Goal: Contribute content: Add original content to the website for others to see

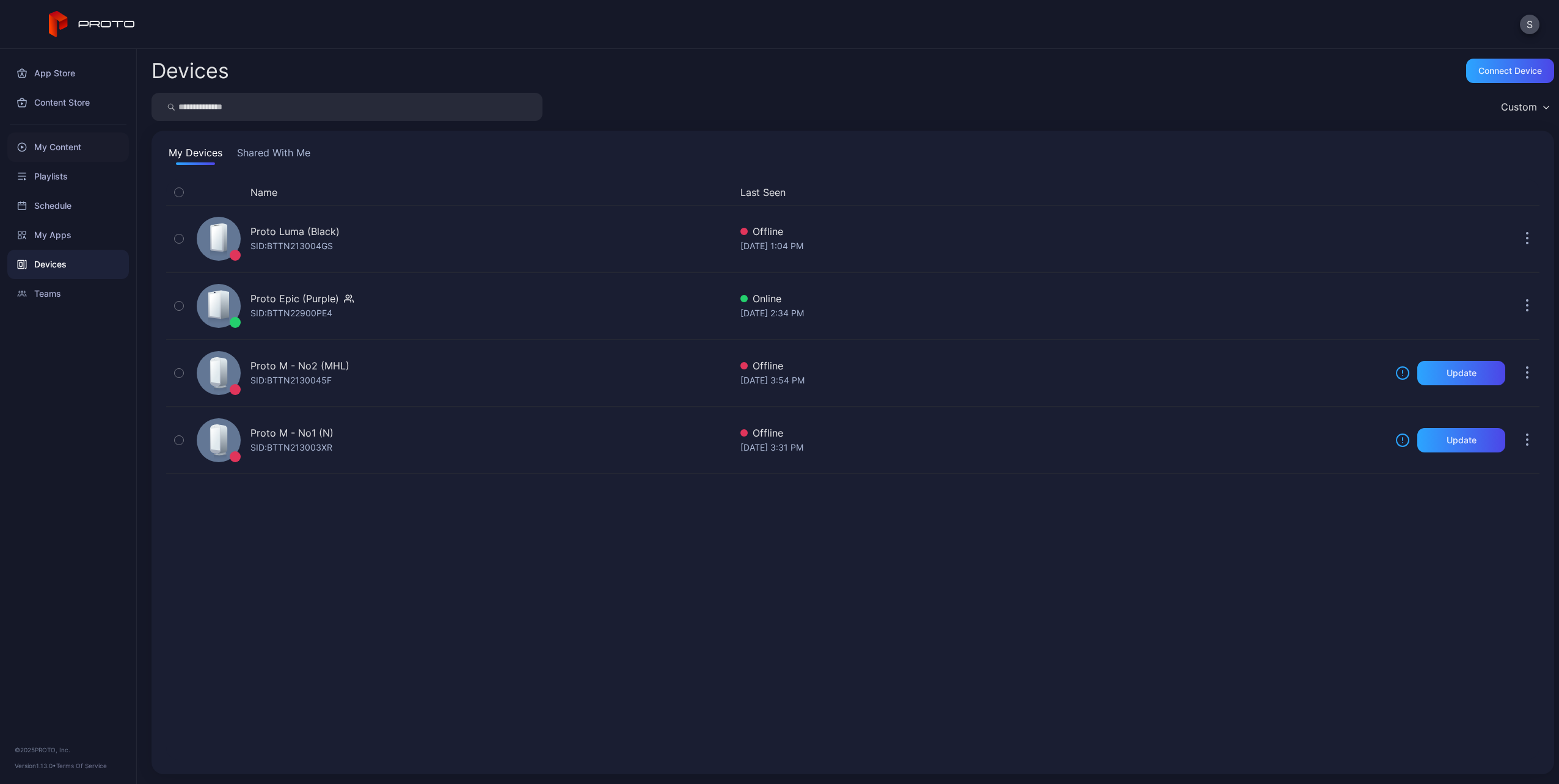
click at [42, 151] on div "My Content" at bounding box center [68, 147] width 122 height 29
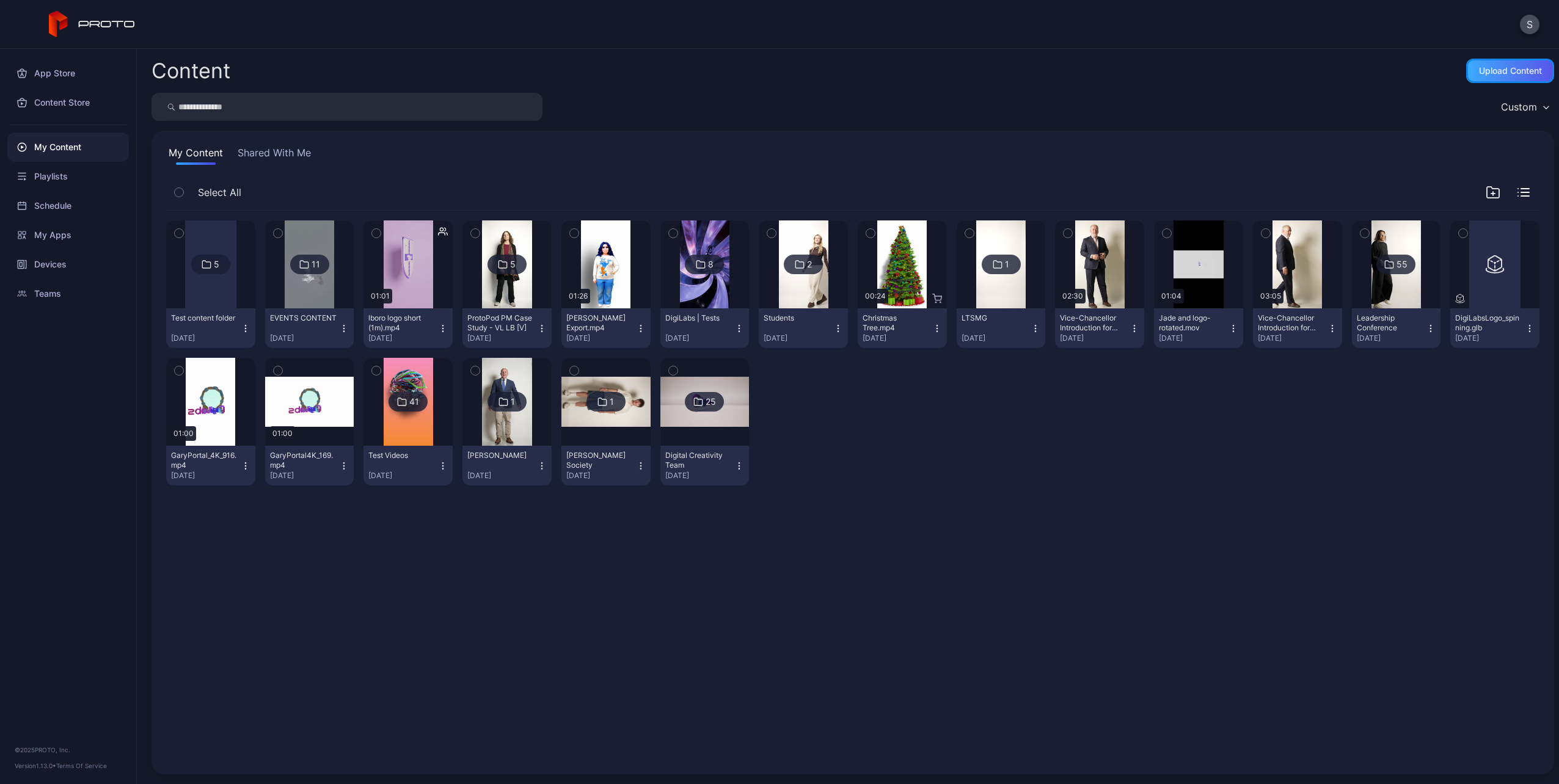
click at [1526, 66] on div "Upload Content" at bounding box center [1510, 71] width 63 height 9
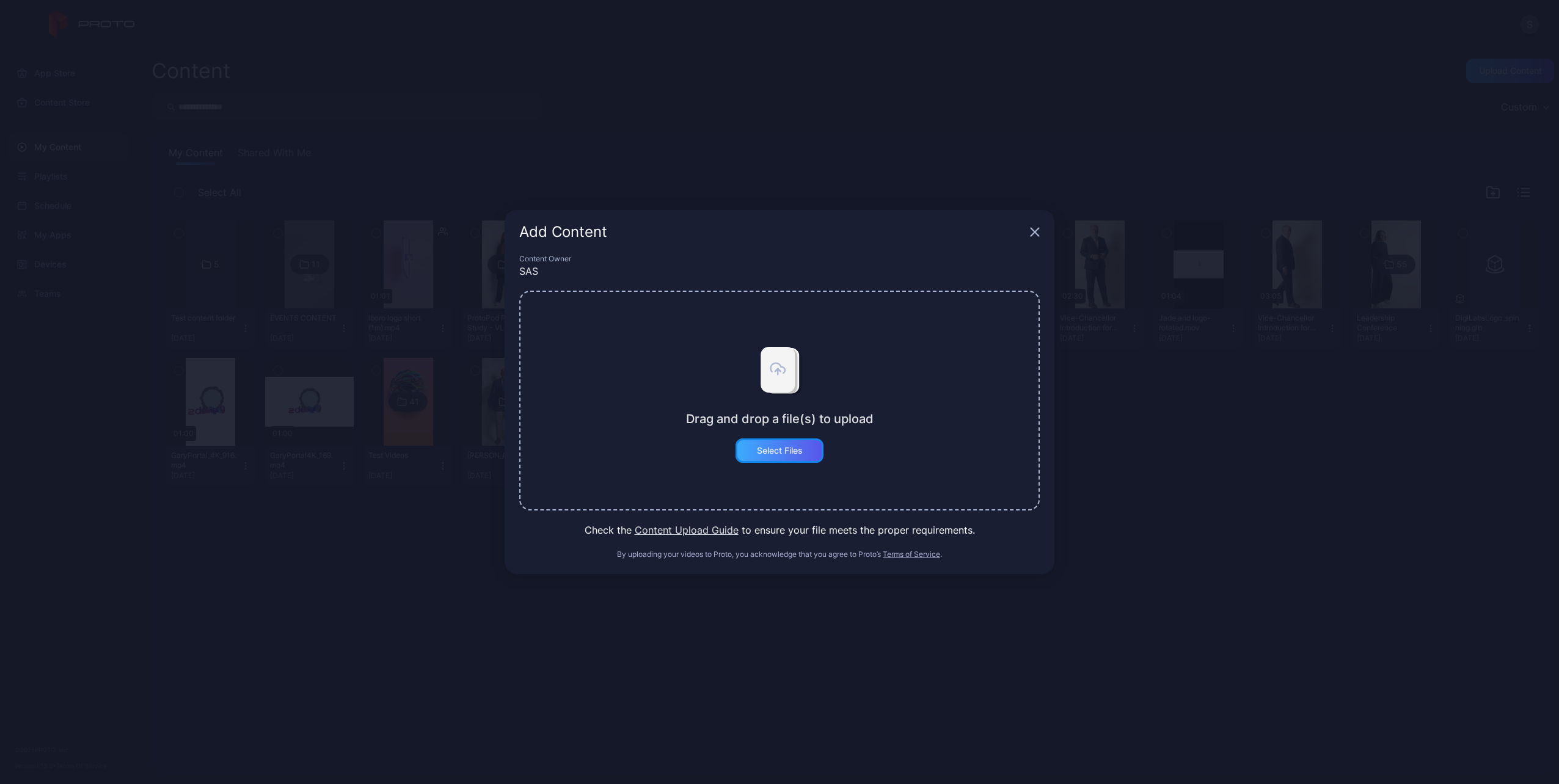
click at [765, 441] on div "Select Files" at bounding box center [779, 451] width 88 height 25
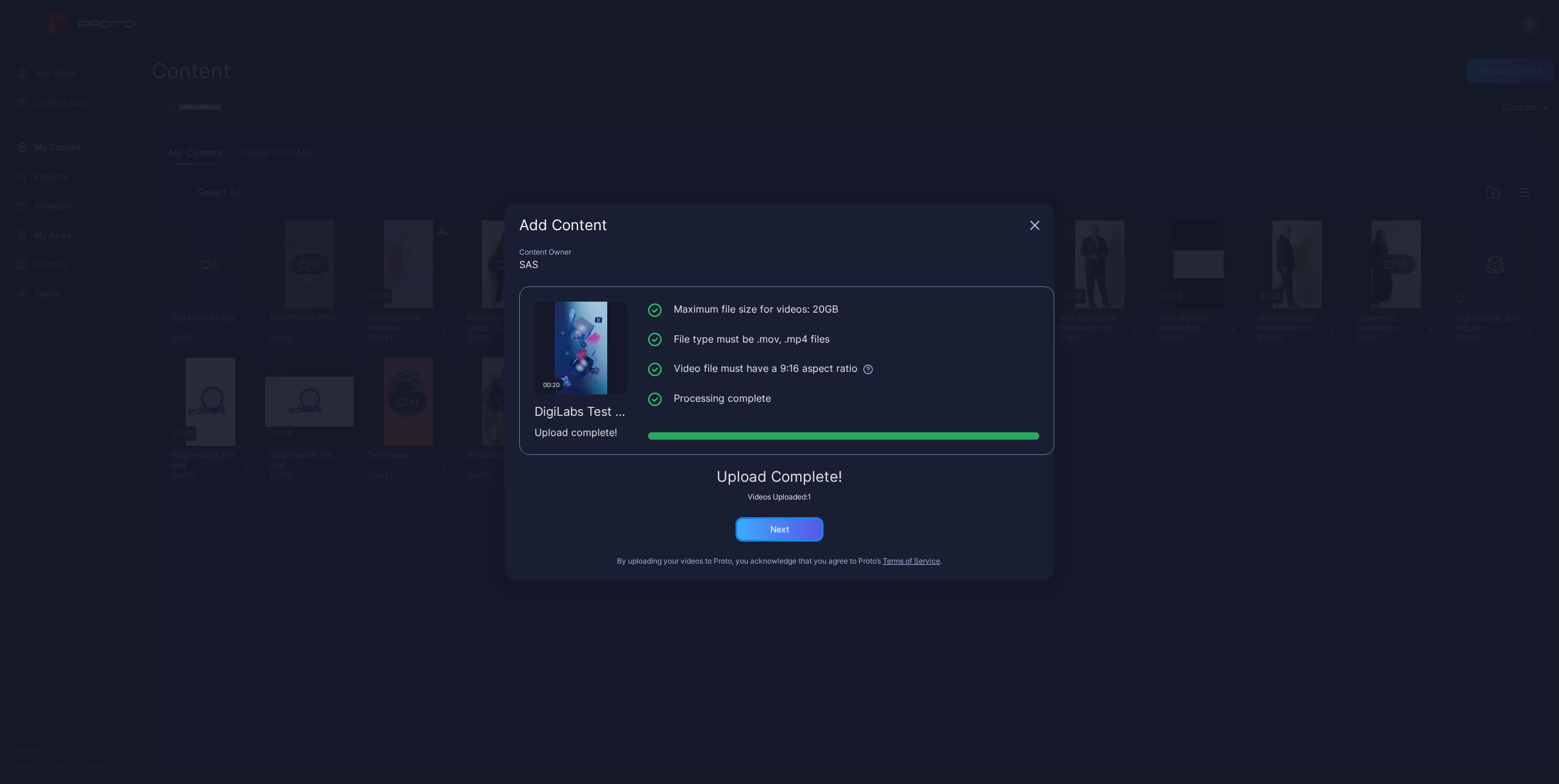
click at [777, 531] on div "Next" at bounding box center [780, 529] width 19 height 9
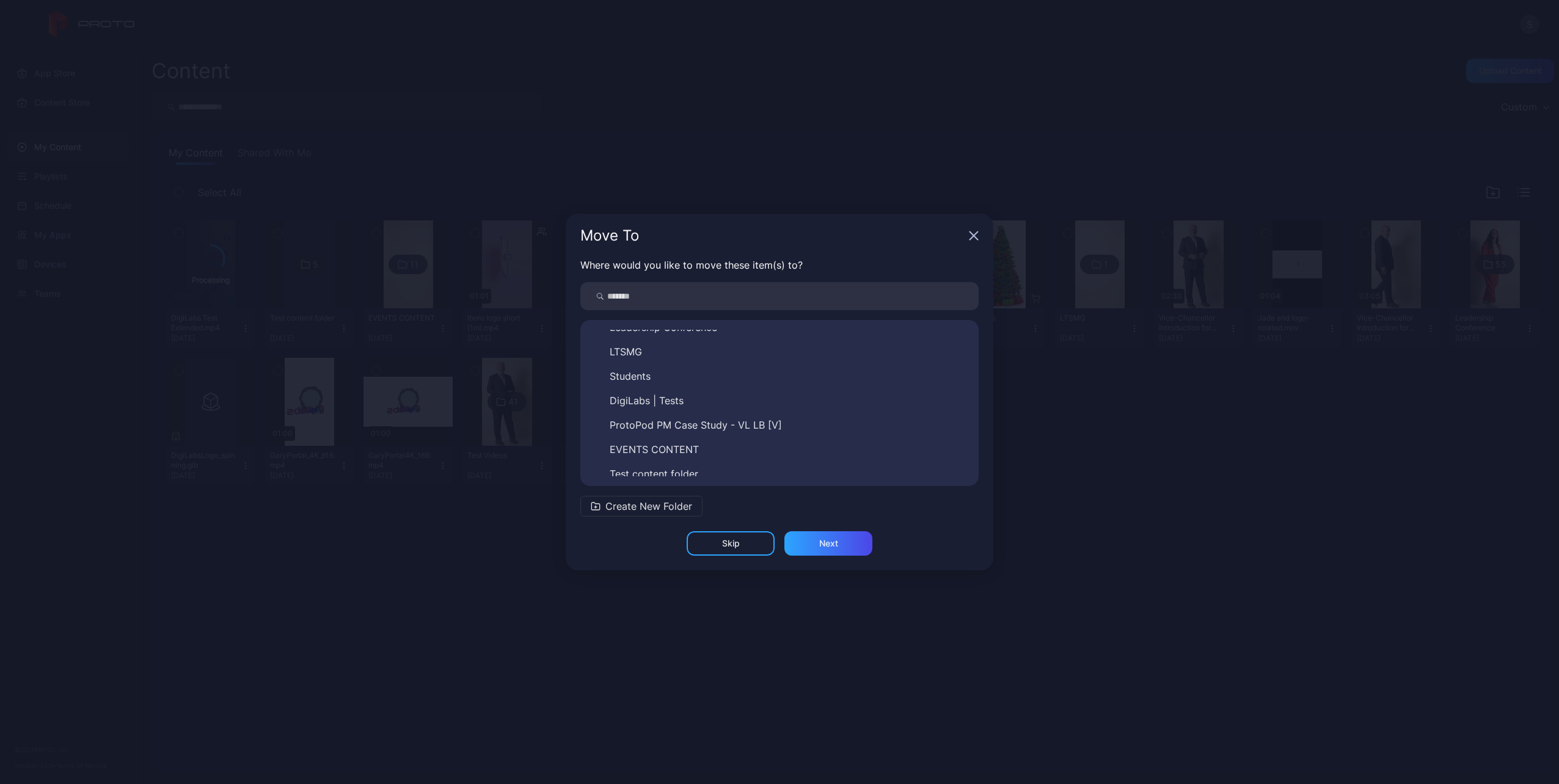
scroll to position [142, 0]
click at [656, 396] on span "DigiLabs | Tests" at bounding box center [646, 393] width 74 height 15
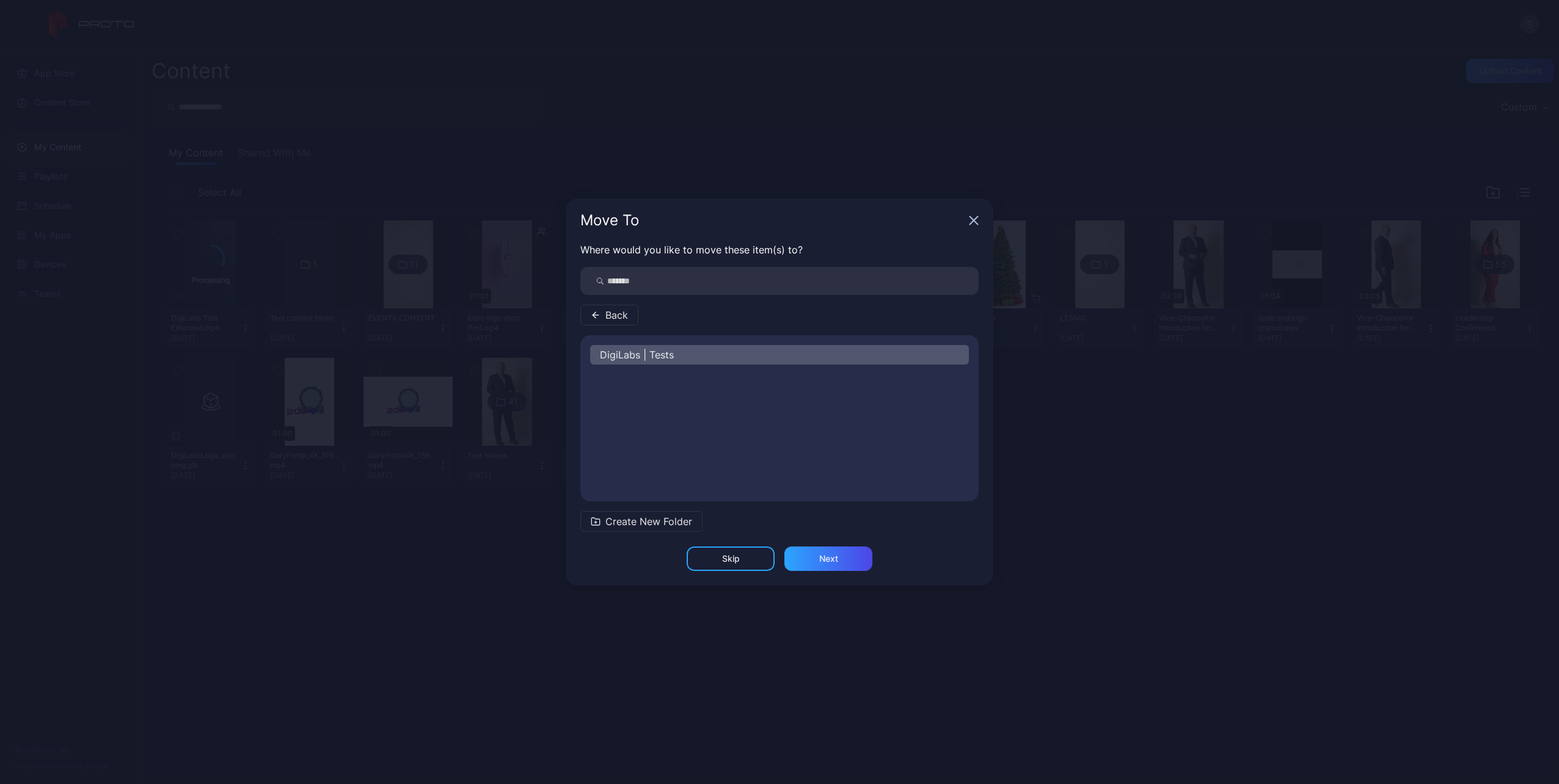
scroll to position [0, 0]
click at [805, 558] on div "Next" at bounding box center [828, 559] width 88 height 25
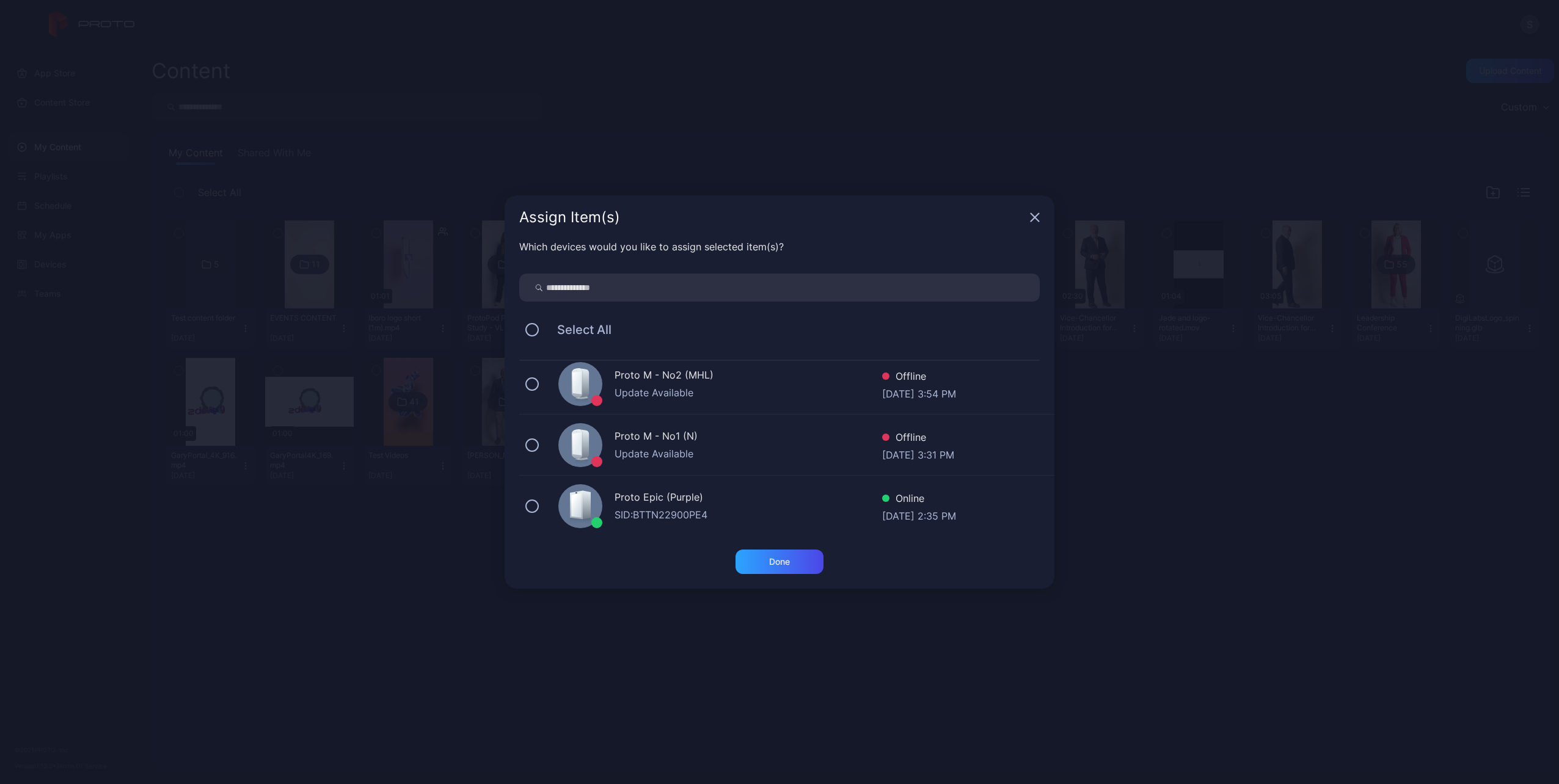
scroll to position [70, 0]
click at [778, 569] on div "Done" at bounding box center [779, 562] width 88 height 25
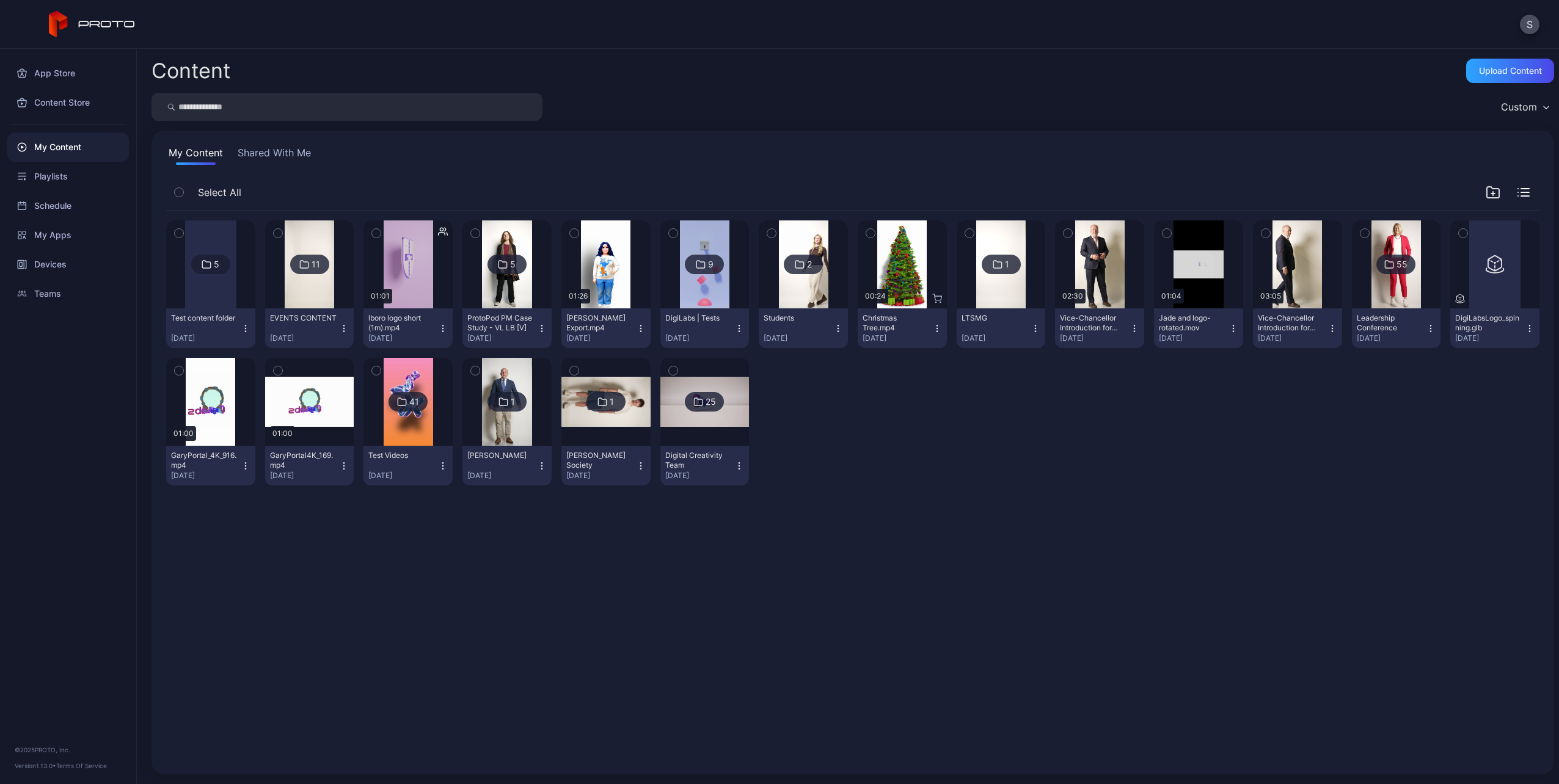
click at [708, 261] on div "9" at bounding box center [711, 264] width 6 height 11
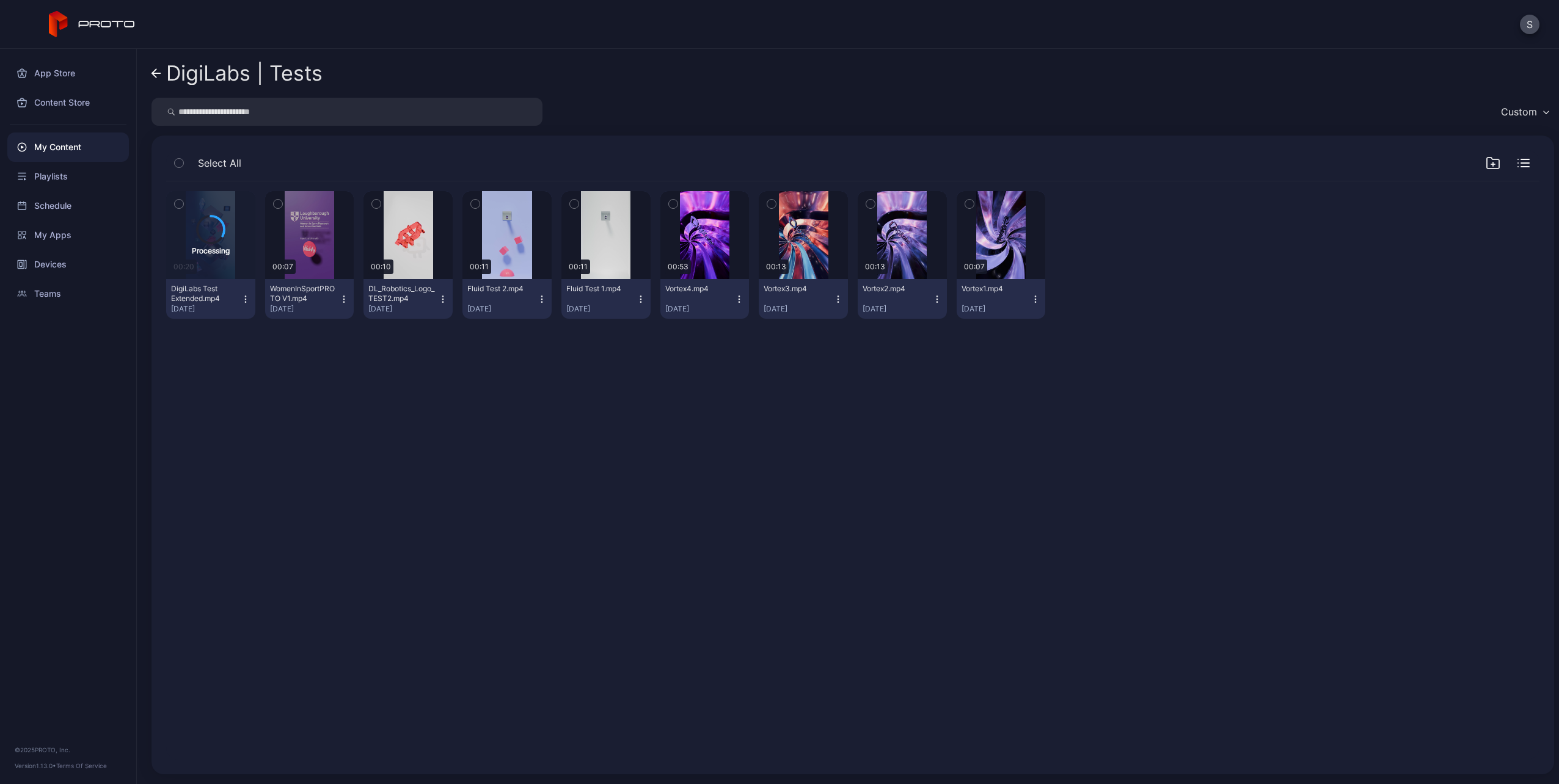
click at [551, 379] on div "Processing 00:20 DigiLabs Test Extended.mp4 [DATE] Preview 00:07 WomenInSportPR…" at bounding box center [853, 470] width 1393 height 598
click at [1100, 526] on div "Preview 00:20 DigiLabs Test Extended.mp4 [DATE] Preview 00:07 WomenInSportPROTO…" at bounding box center [853, 470] width 1393 height 598
click at [205, 237] on div "Preview" at bounding box center [211, 235] width 39 height 20
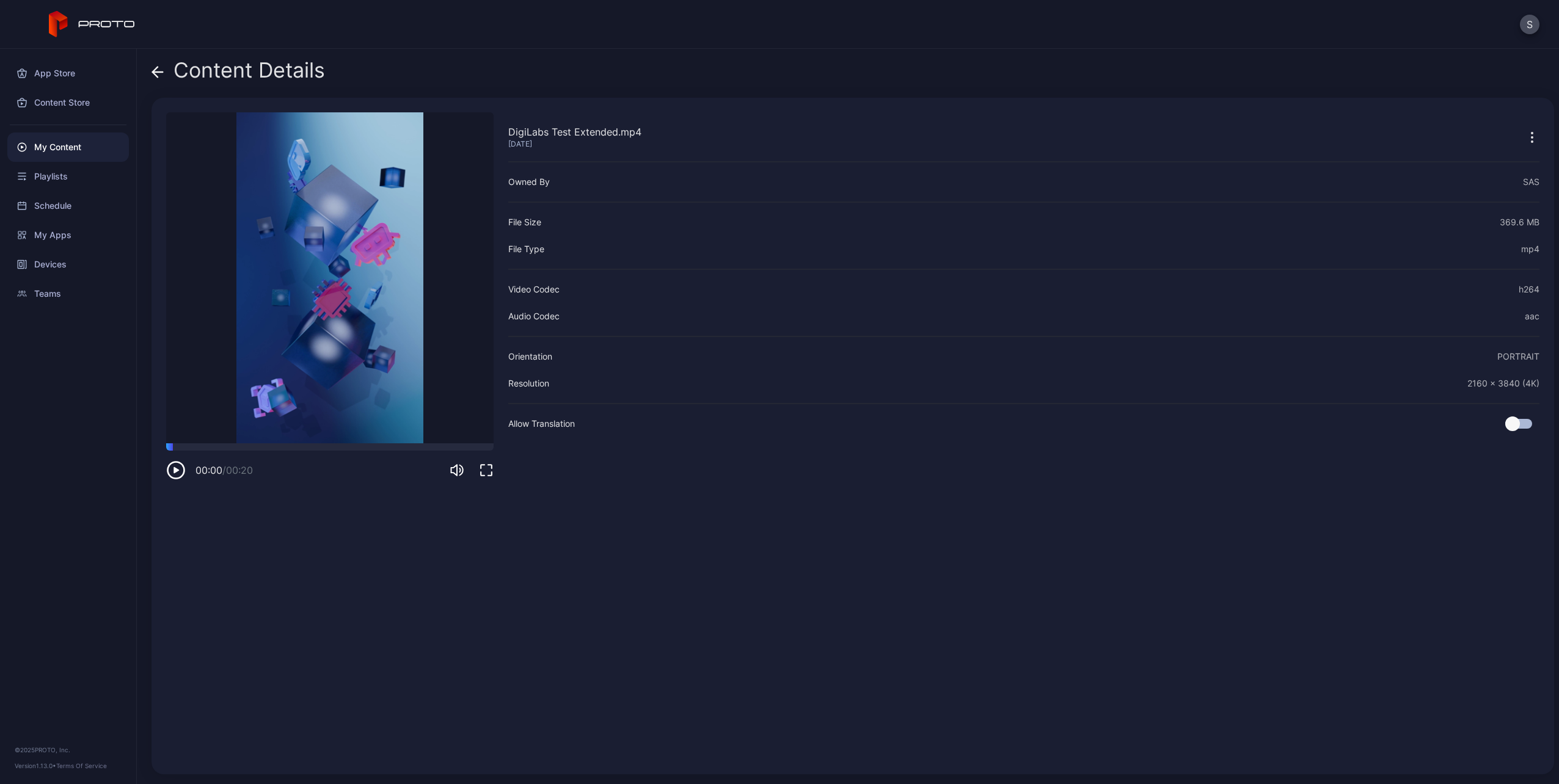
drag, startPoint x: 258, startPoint y: 447, endPoint x: 169, endPoint y: 453, distance: 89.2
click at [169, 453] on div "00:00 / 00:20" at bounding box center [330, 462] width 328 height 36
click at [181, 475] on icon "button" at bounding box center [175, 470] width 20 height 20
click at [168, 466] on icon "button" at bounding box center [176, 470] width 17 height 17
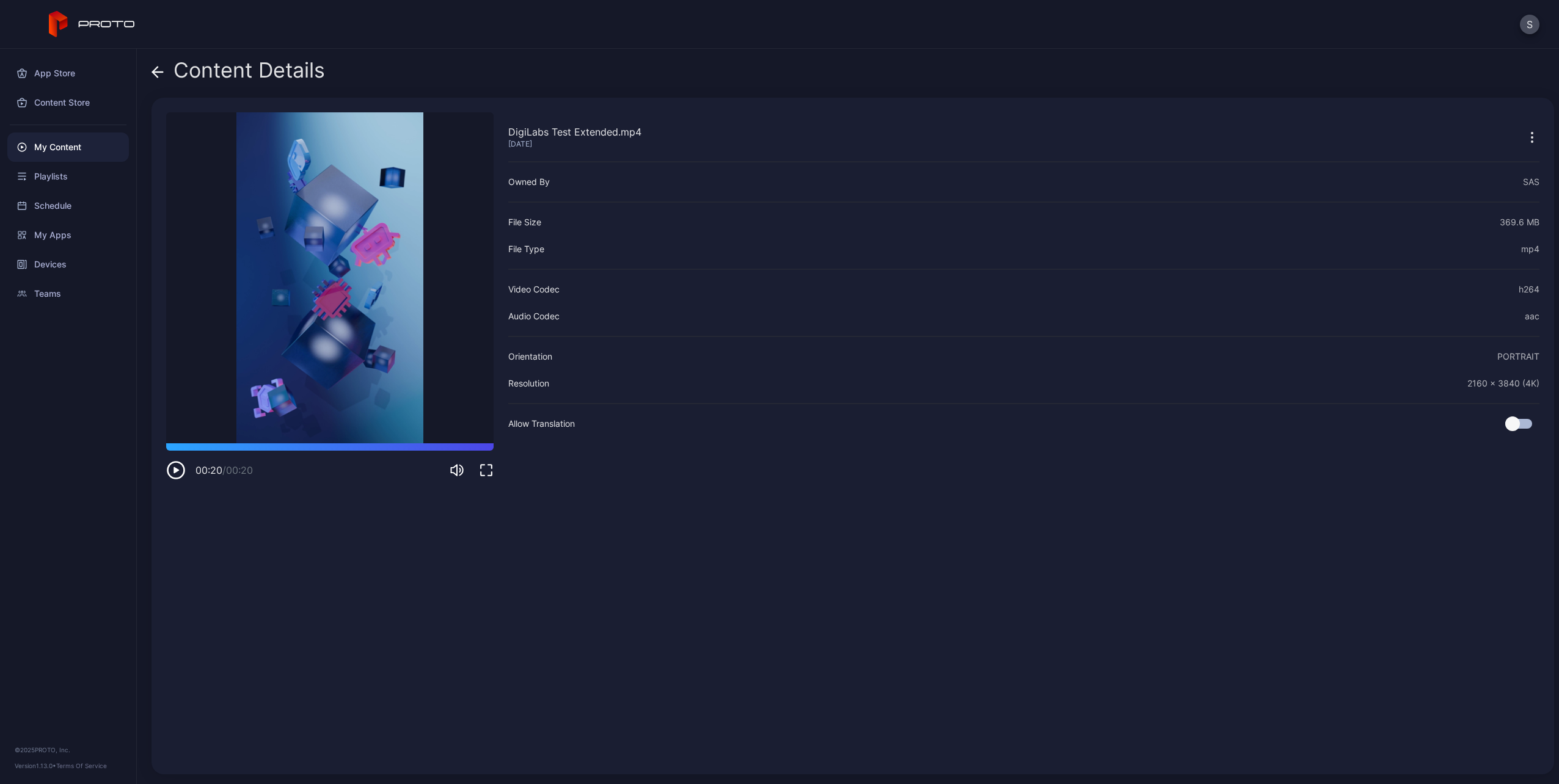
click at [616, 479] on div "DigiLabs Test Extended.mp4 [DATE] Owned By SAS File Size 369.6 MB File Type mp4…" at bounding box center [1024, 435] width 1031 height 647
